Goal: Find specific page/section

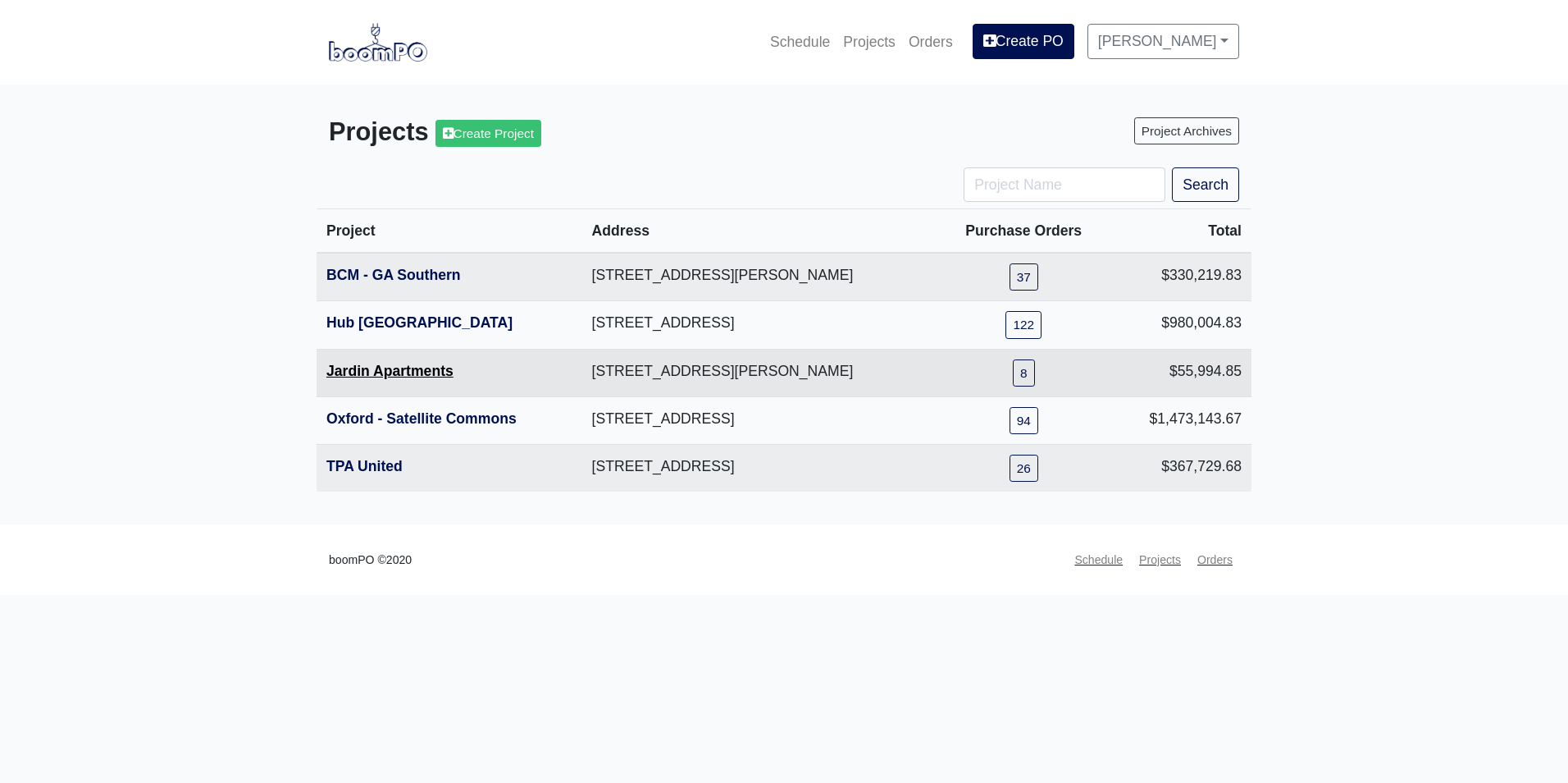
click at [431, 375] on link "Jardin Apartments" at bounding box center [390, 371] width 127 height 16
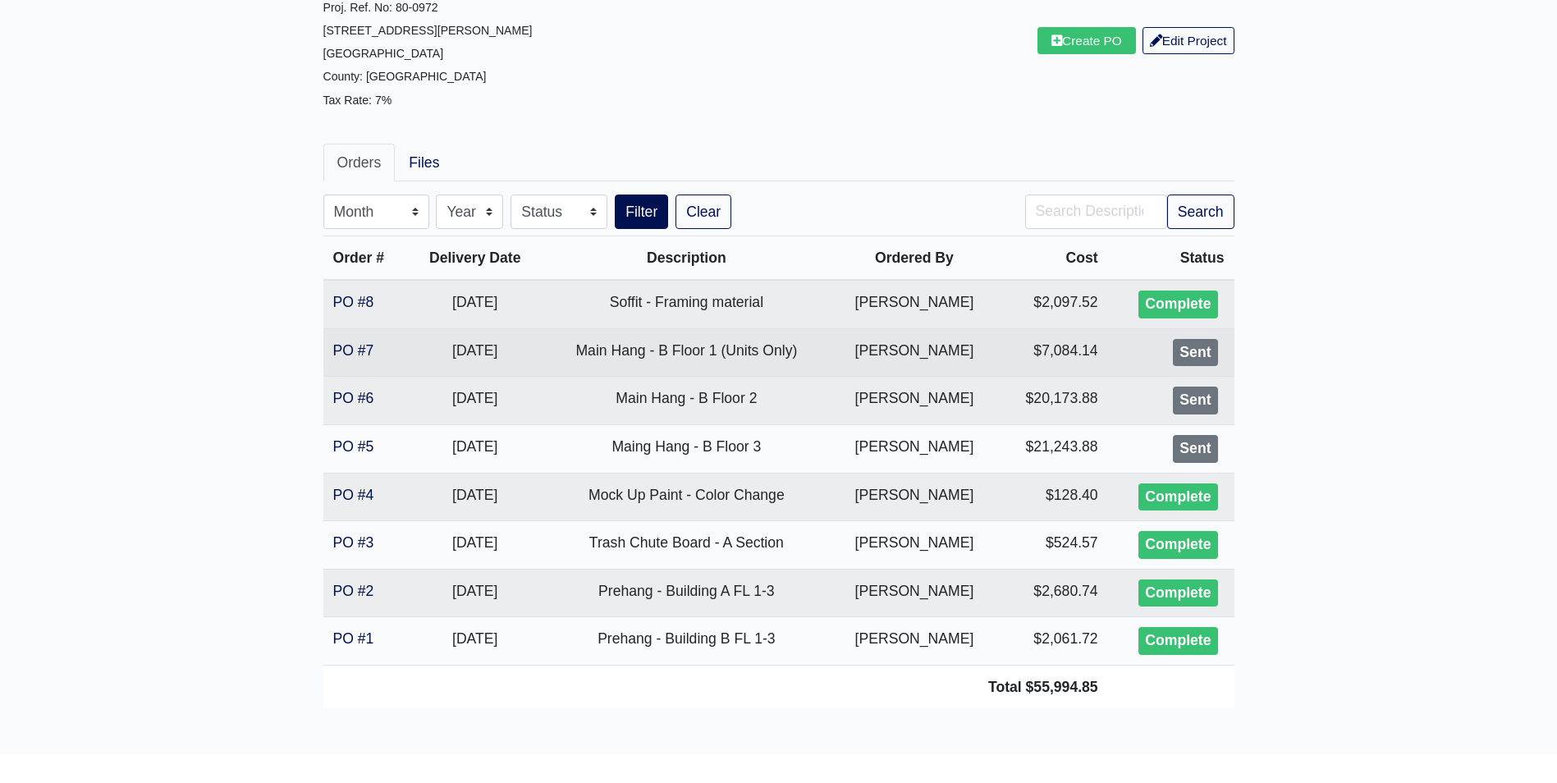
scroll to position [164, 0]
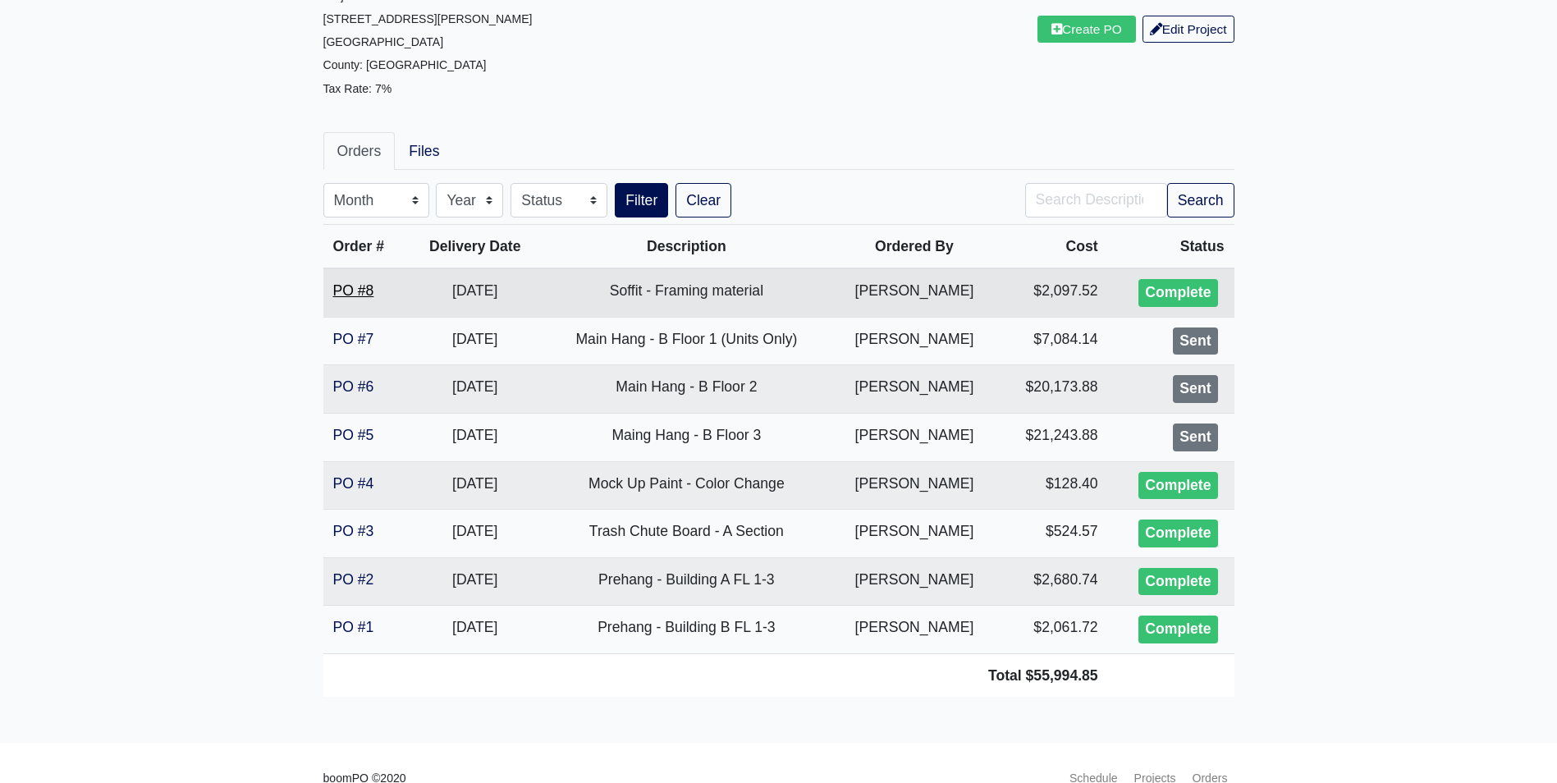
click at [350, 288] on link "PO #8" at bounding box center [353, 290] width 41 height 16
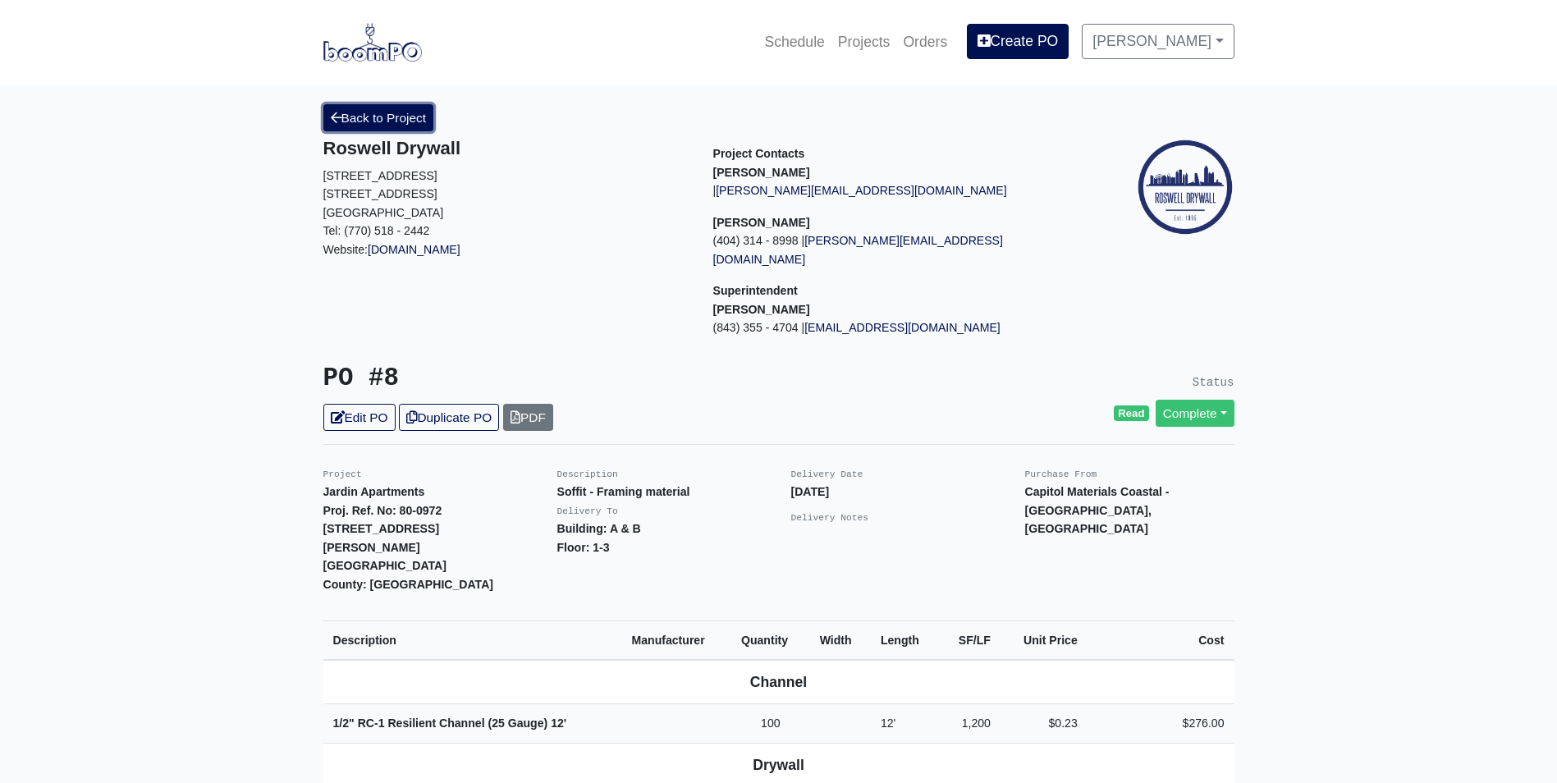
click at [353, 122] on link "Back to Project" at bounding box center [378, 117] width 111 height 27
